Goal: Information Seeking & Learning: Learn about a topic

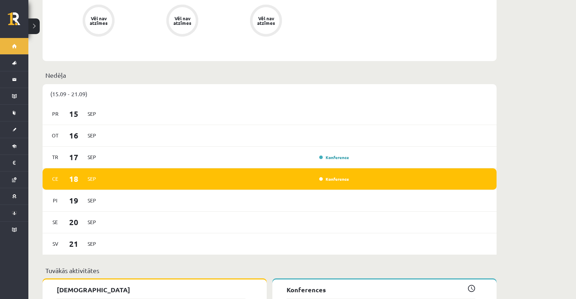
scroll to position [390, 0]
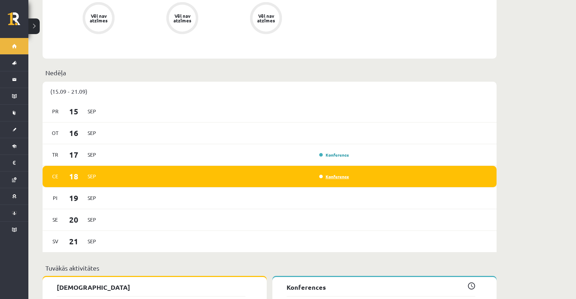
click at [274, 173] on link "Konference" at bounding box center [334, 176] width 30 height 6
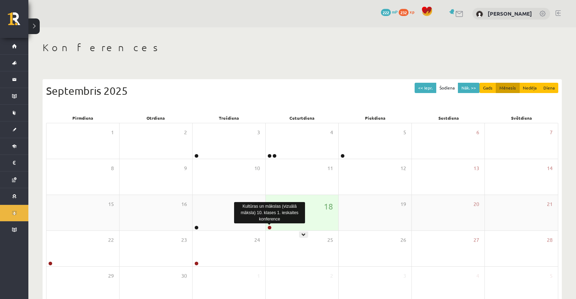
click at [270, 228] on link at bounding box center [269, 227] width 4 height 4
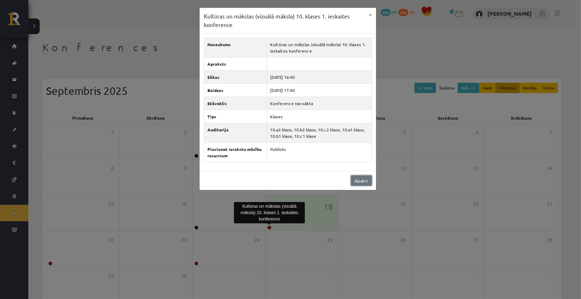
click at [358, 178] on link "Aizvērt" at bounding box center [361, 180] width 21 height 10
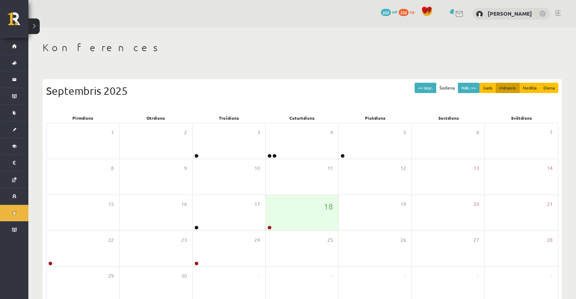
click at [464, 16] on link at bounding box center [459, 14] width 9 height 6
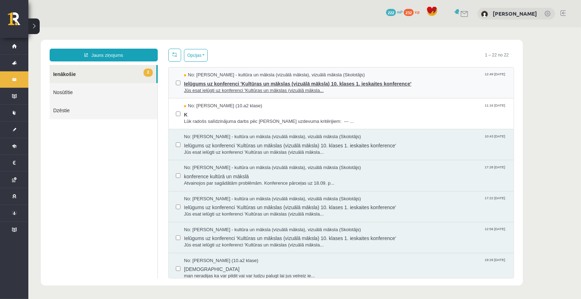
click at [327, 83] on span "Ielūgums uz konferenci 'Kultūras un mākslas (vizuālā māksla) 10. klases 1. iesk…" at bounding box center [345, 82] width 323 height 9
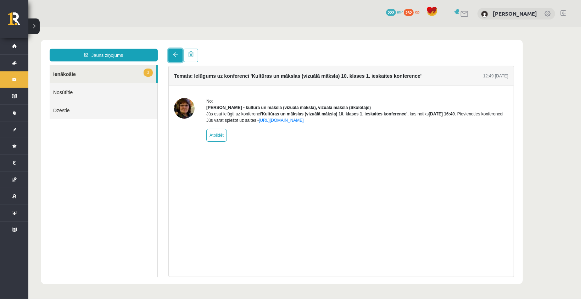
click at [174, 59] on link at bounding box center [175, 54] width 14 height 13
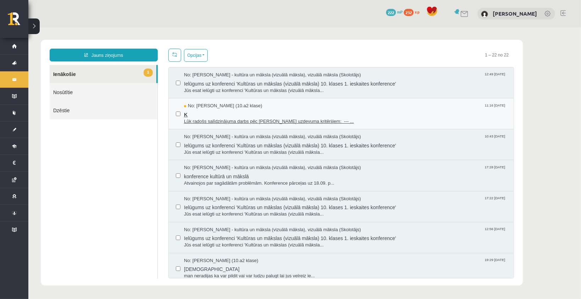
click at [245, 115] on span "K" at bounding box center [345, 113] width 323 height 9
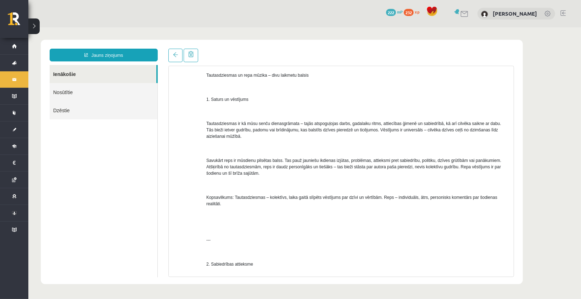
scroll to position [106, 0]
click at [175, 55] on span at bounding box center [175, 54] width 5 height 5
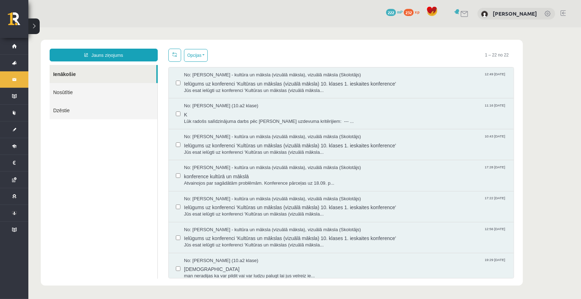
scroll to position [0, 0]
click at [469, 16] on link at bounding box center [465, 14] width 9 height 6
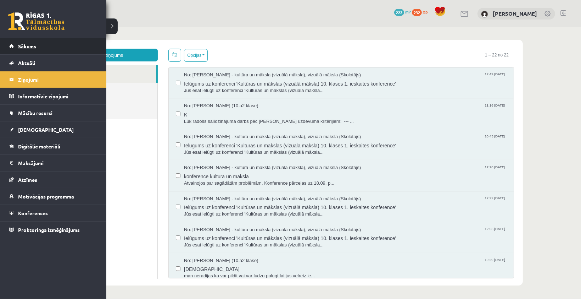
click at [17, 49] on link "Sākums" at bounding box center [53, 46] width 88 height 16
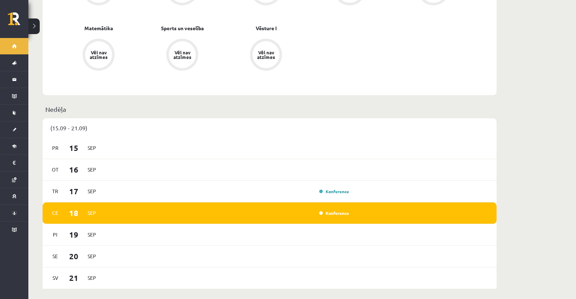
scroll to position [355, 0]
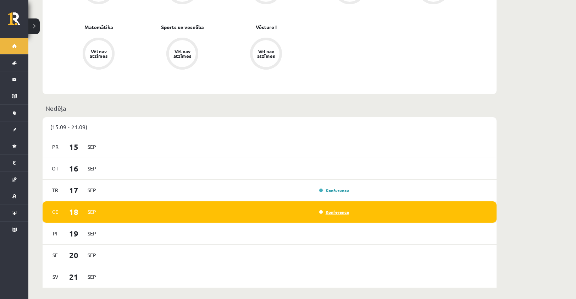
click at [334, 209] on link "Konference" at bounding box center [334, 212] width 30 height 6
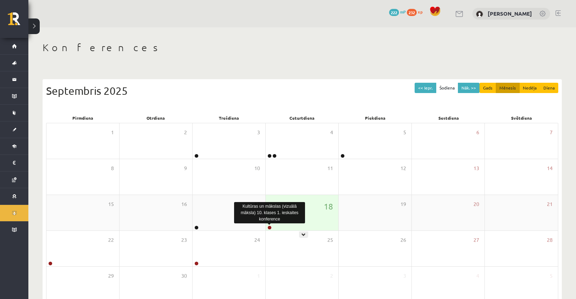
click at [268, 228] on link at bounding box center [269, 227] width 4 height 4
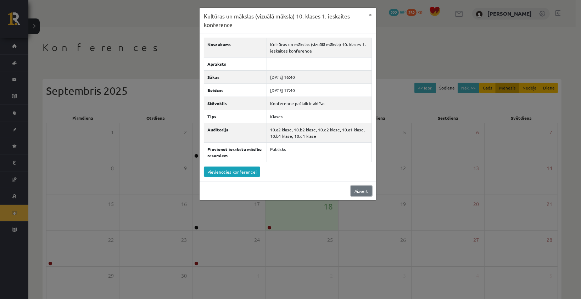
click at [368, 190] on link "Aizvērt" at bounding box center [361, 191] width 21 height 10
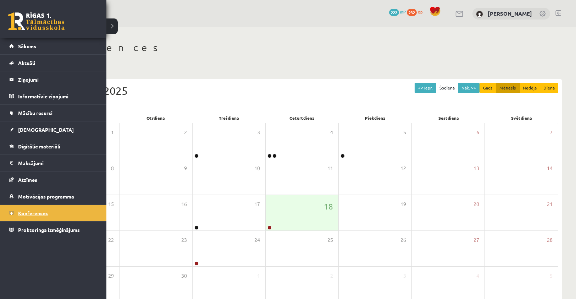
click at [40, 212] on span "Konferences" at bounding box center [33, 213] width 30 height 6
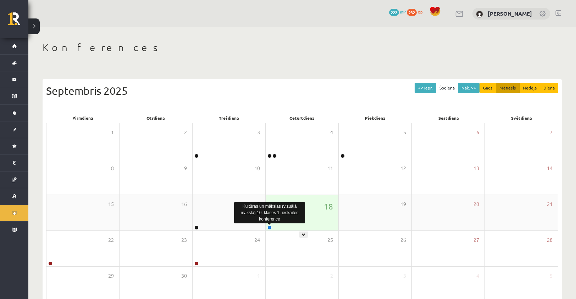
click at [270, 227] on link at bounding box center [269, 227] width 4 height 4
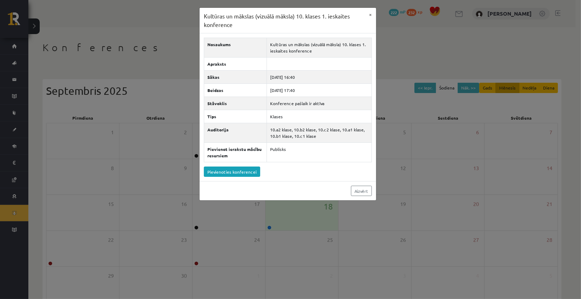
click at [446, 59] on div "Kultūras un mākslas (vizuālā māksla) 10. klases 1. ieskaites konference × Nosau…" at bounding box center [290, 149] width 581 height 299
